Goal: Information Seeking & Learning: Learn about a topic

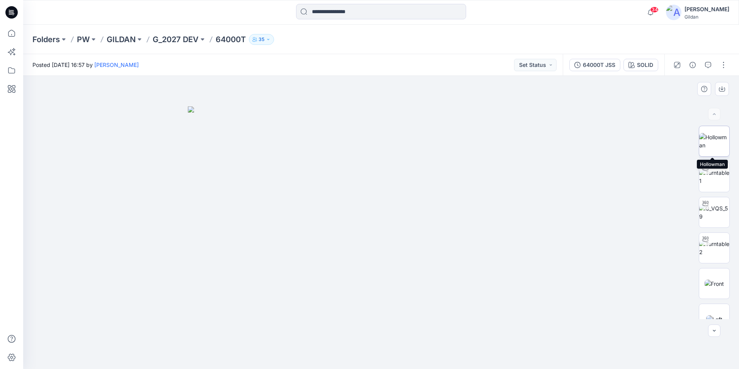
click at [715, 141] on img at bounding box center [714, 141] width 30 height 16
drag, startPoint x: 384, startPoint y: 119, endPoint x: 368, endPoint y: 286, distance: 167.4
click at [368, 286] on img at bounding box center [367, 79] width 1071 height 580
drag, startPoint x: 376, startPoint y: 175, endPoint x: 371, endPoint y: 253, distance: 77.9
click at [372, 254] on img at bounding box center [359, 147] width 1071 height 441
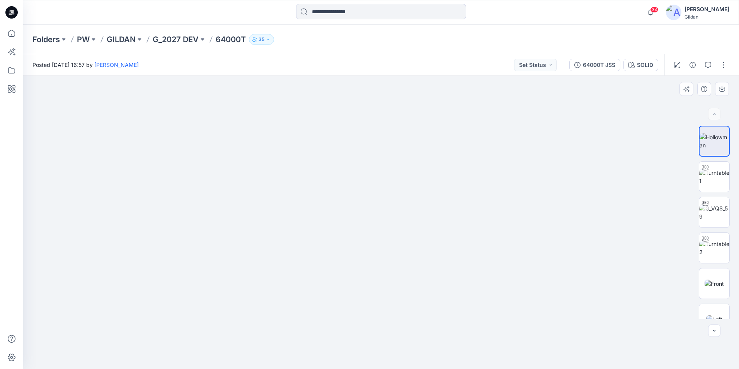
drag, startPoint x: 373, startPoint y: 221, endPoint x: 364, endPoint y: 275, distance: 55.1
click at [364, 275] on img at bounding box center [353, 174] width 1071 height 387
click at [713, 177] on img at bounding box center [714, 177] width 30 height 16
click at [715, 209] on img at bounding box center [714, 212] width 30 height 16
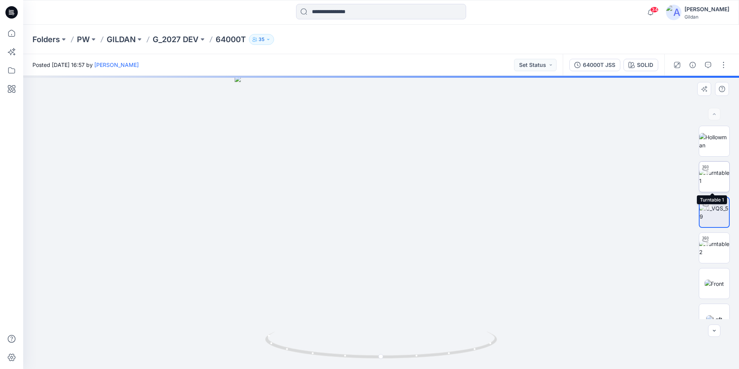
click at [721, 176] on img at bounding box center [714, 177] width 30 height 16
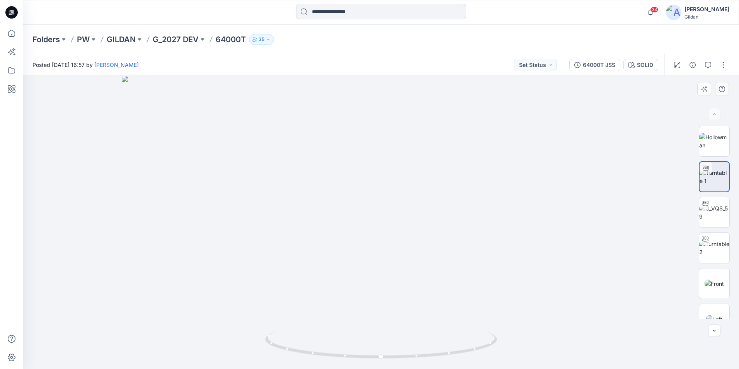
drag, startPoint x: 389, startPoint y: 114, endPoint x: 386, endPoint y: 240, distance: 126.4
click at [386, 240] on img at bounding box center [381, 222] width 519 height 293
click at [712, 140] on img at bounding box center [714, 141] width 30 height 16
click at [705, 146] on img at bounding box center [714, 141] width 29 height 16
drag, startPoint x: 384, startPoint y: 172, endPoint x: 422, endPoint y: 305, distance: 139.1
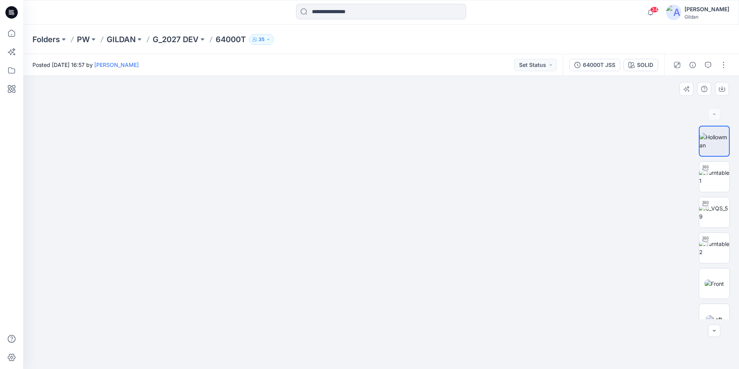
click at [415, 312] on img at bounding box center [410, 88] width 1160 height 562
drag, startPoint x: 416, startPoint y: 232, endPoint x: 405, endPoint y: 341, distance: 109.5
click at [405, 341] on img at bounding box center [415, 121] width 1160 height 496
drag, startPoint x: 424, startPoint y: 245, endPoint x: 420, endPoint y: 274, distance: 29.6
click at [420, 274] on img at bounding box center [402, 167] width 1160 height 402
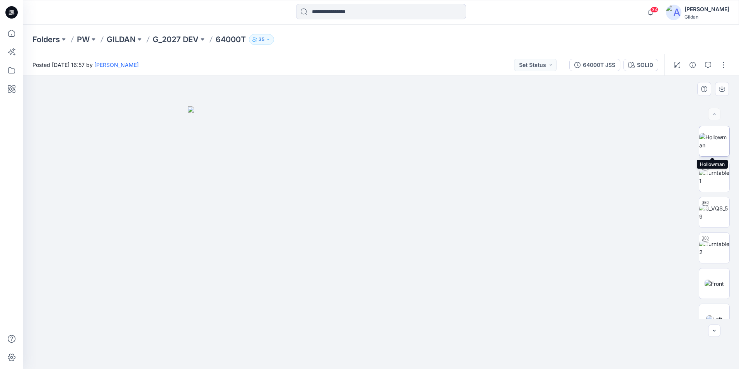
click at [710, 137] on img at bounding box center [714, 141] width 30 height 16
drag, startPoint x: 383, startPoint y: 153, endPoint x: 378, endPoint y: 347, distance: 193.7
click at [366, 368] on html "34 Notifications Your style 64000T is ready 4 minutes ago [PERSON_NAME] has upd…" at bounding box center [369, 184] width 739 height 369
drag, startPoint x: 388, startPoint y: 173, endPoint x: 376, endPoint y: 261, distance: 88.3
click at [376, 261] on img at bounding box center [365, 122] width 1160 height 491
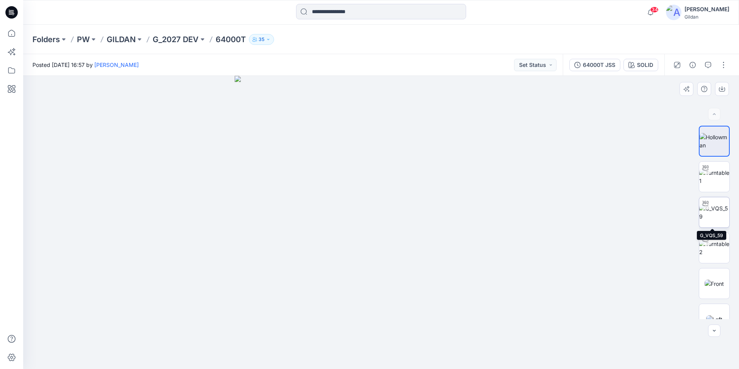
click at [722, 214] on img at bounding box center [714, 212] width 30 height 16
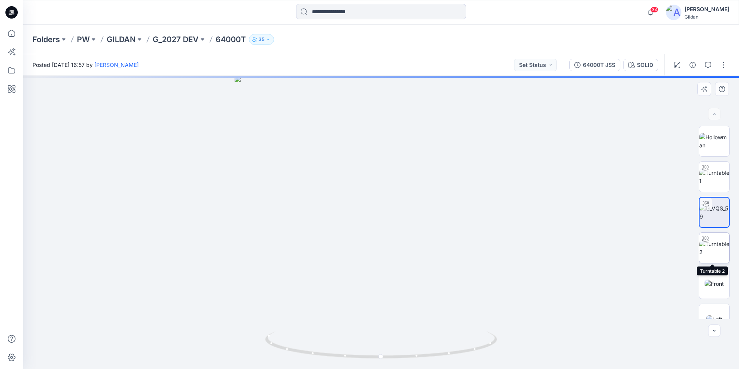
click at [719, 247] on img at bounding box center [714, 248] width 30 height 16
drag, startPoint x: 374, startPoint y: 161, endPoint x: 380, endPoint y: 334, distance: 172.5
click at [380, 334] on div at bounding box center [381, 222] width 716 height 293
drag, startPoint x: 392, startPoint y: 276, endPoint x: 389, endPoint y: 319, distance: 43.7
click at [389, 319] on img at bounding box center [387, 194] width 754 height 350
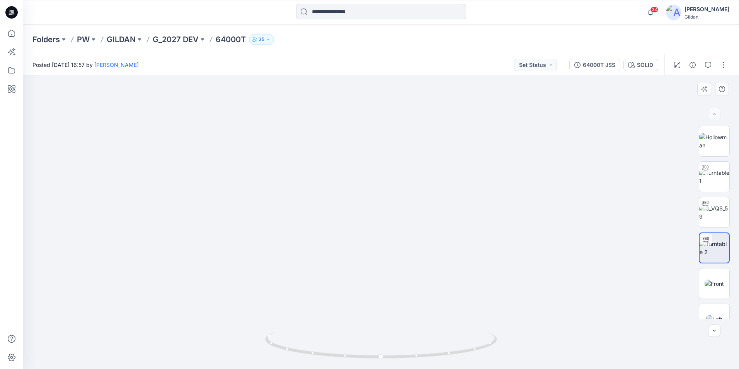
drag, startPoint x: 407, startPoint y: 273, endPoint x: 402, endPoint y: 306, distance: 33.7
click at [402, 306] on img at bounding box center [380, 222] width 754 height 293
click at [649, 61] on div "SOLID" at bounding box center [645, 65] width 16 height 9
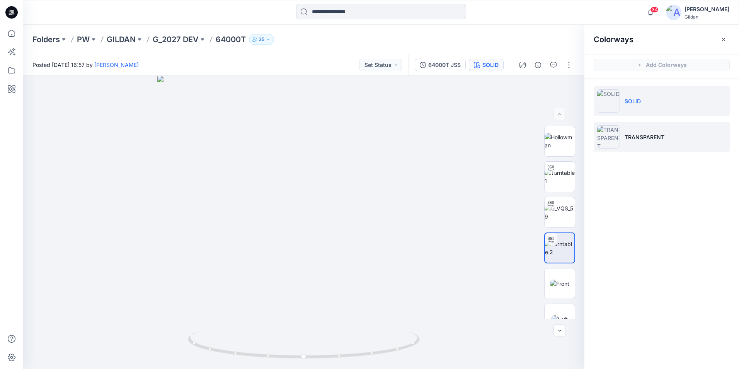
click at [639, 134] on p "TRANSPARENT" at bounding box center [645, 137] width 40 height 8
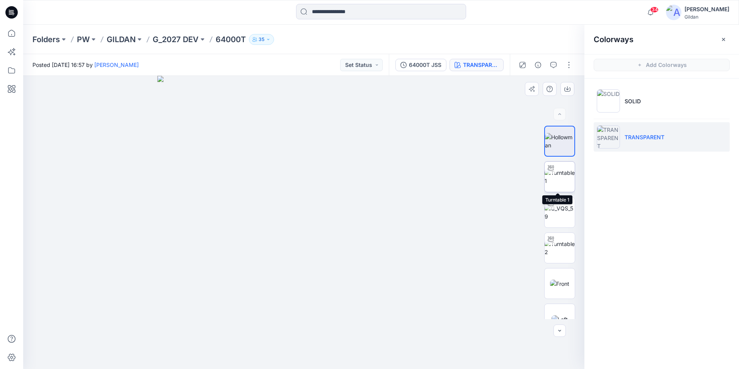
click at [564, 176] on img at bounding box center [560, 177] width 30 height 16
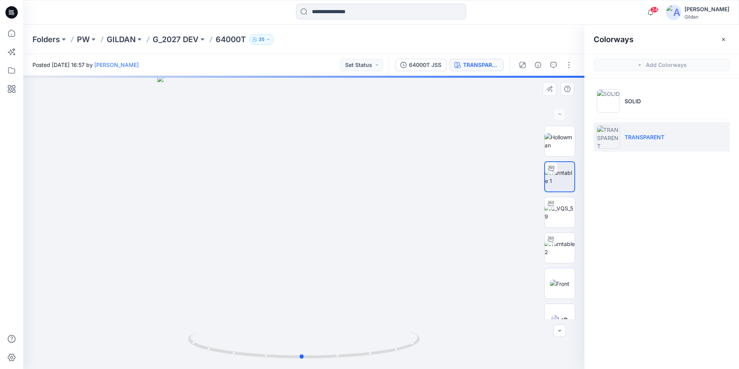
click at [310, 99] on div at bounding box center [303, 222] width 561 height 293
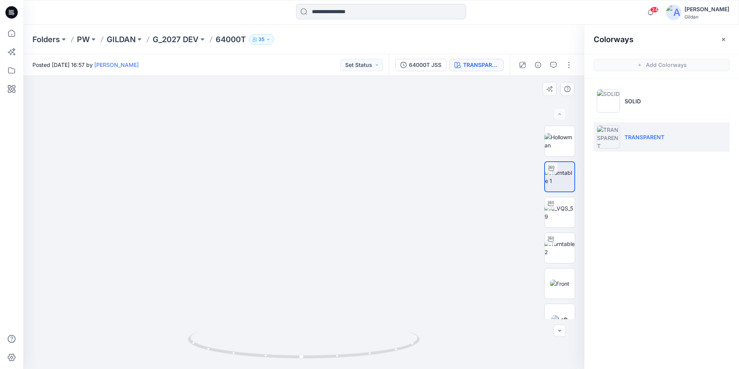
drag, startPoint x: 309, startPoint y: 129, endPoint x: 306, endPoint y: 228, distance: 99.8
click at [306, 228] on img at bounding box center [301, 197] width 594 height 344
drag, startPoint x: 306, startPoint y: 228, endPoint x: 305, endPoint y: 204, distance: 24.7
click at [305, 204] on img at bounding box center [300, 184] width 594 height 368
click at [563, 215] on img at bounding box center [560, 212] width 30 height 16
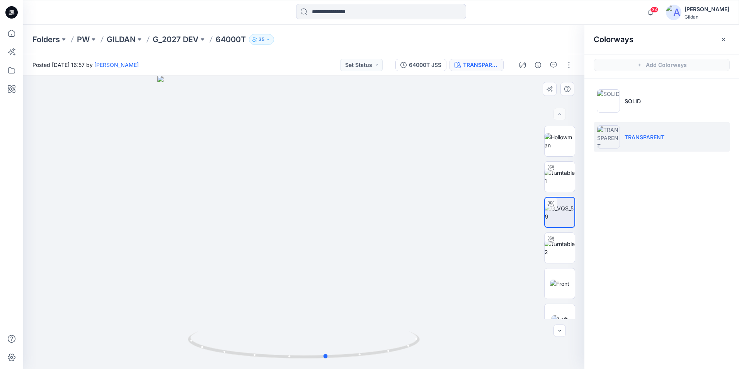
drag, startPoint x: 398, startPoint y: 352, endPoint x: 189, endPoint y: 327, distance: 210.6
click at [189, 327] on div at bounding box center [303, 222] width 561 height 293
